Goal: Use online tool/utility: Utilize a website feature to perform a specific function

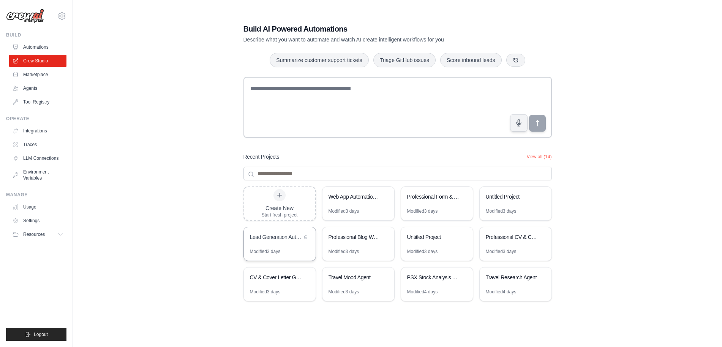
click at [293, 245] on div "Lead Generation Automation" at bounding box center [280, 237] width 72 height 21
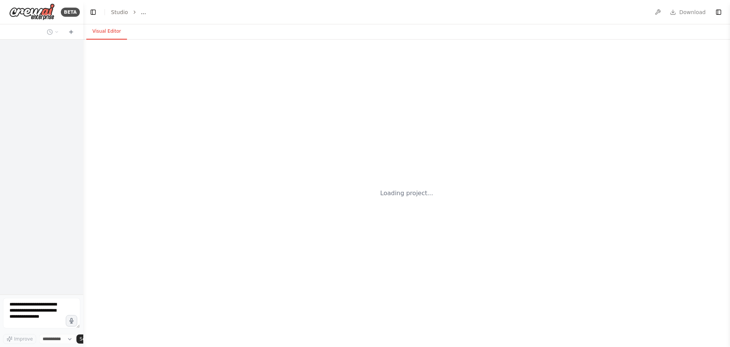
select select "****"
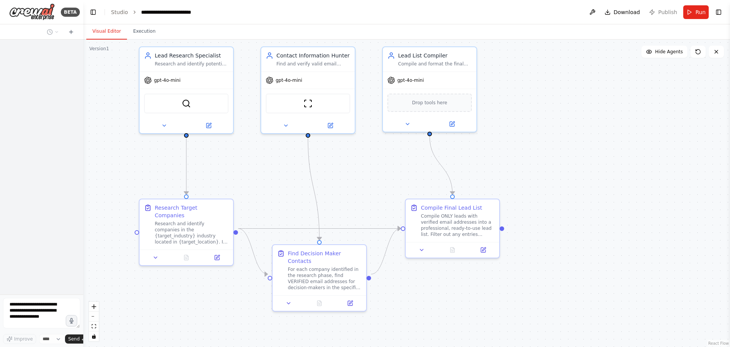
drag, startPoint x: 597, startPoint y: 135, endPoint x: 611, endPoint y: 103, distance: 35.2
click at [611, 103] on div ".deletable-edge-delete-btn { width: 20px; height: 20px; border: 0px solid #ffff…" at bounding box center [406, 193] width 646 height 307
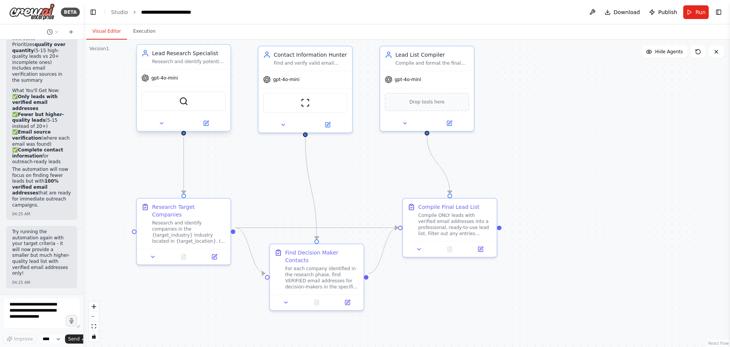
scroll to position [2448, 0]
click at [695, 13] on button "Run" at bounding box center [695, 12] width 25 height 14
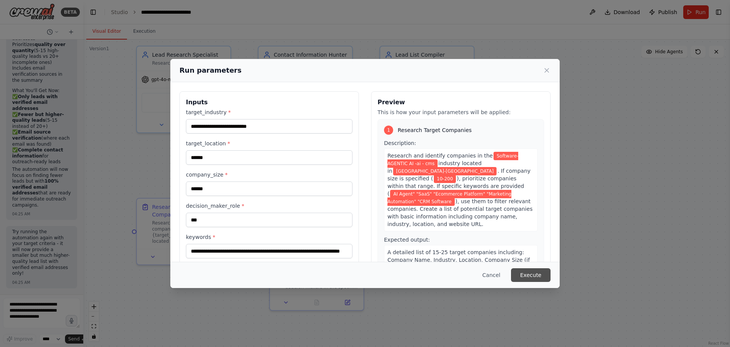
click at [536, 270] on button "Execute" at bounding box center [531, 275] width 40 height 14
